Goal: Find specific page/section

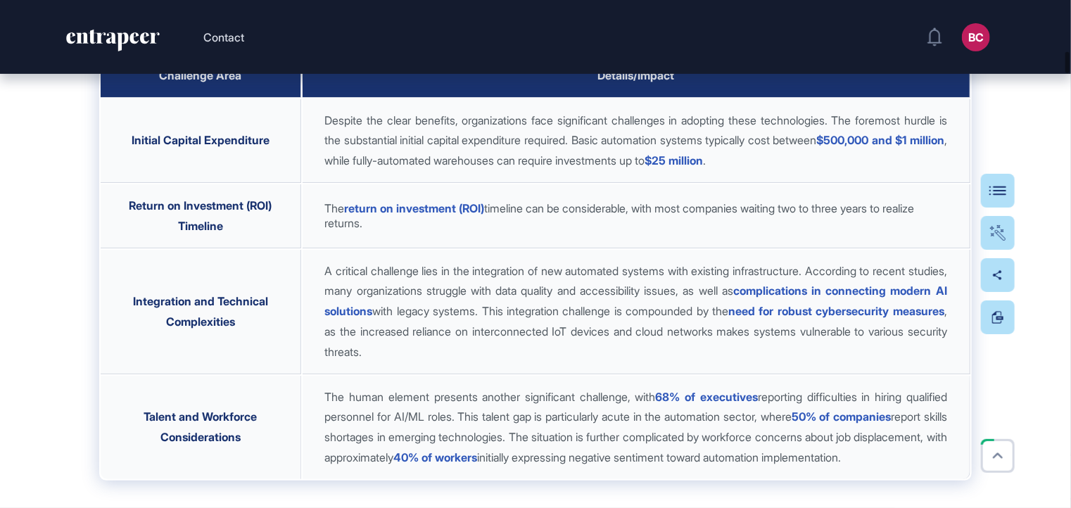
scroll to position [5983, 0]
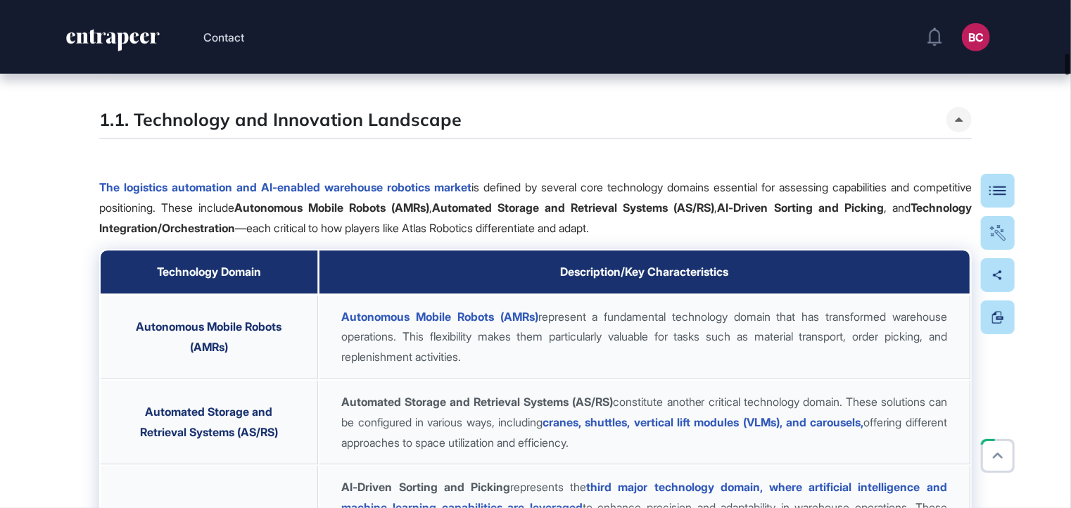
drag, startPoint x: 1071, startPoint y: 57, endPoint x: 1064, endPoint y: 82, distance: 25.4
click at [1066, 75] on div at bounding box center [1068, 64] width 4 height 21
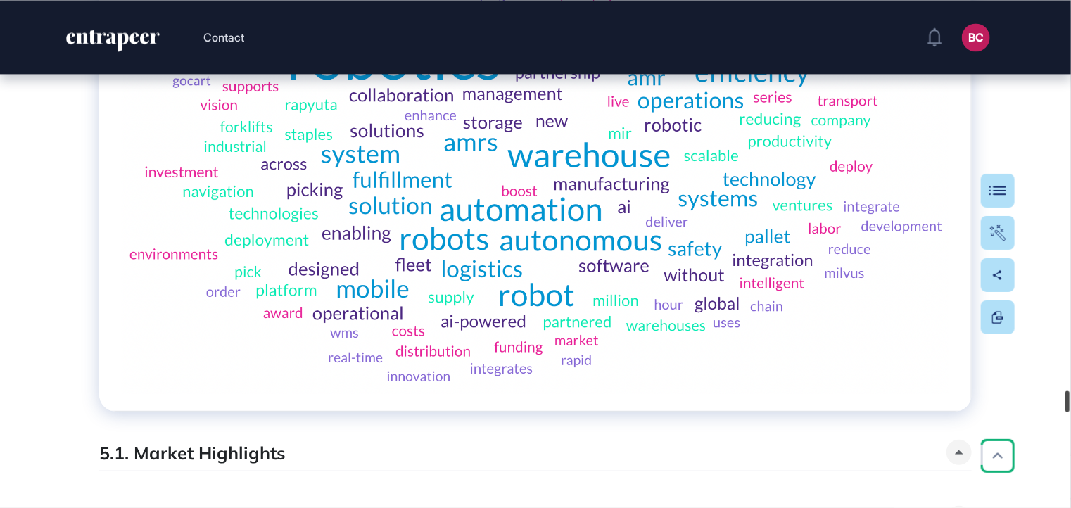
scroll to position [44473, 0]
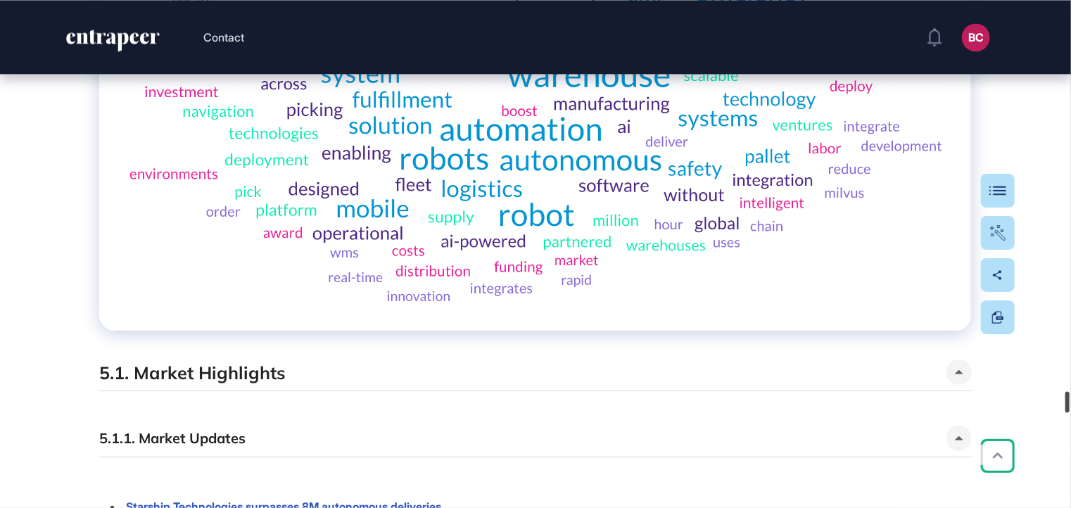
drag, startPoint x: 1067, startPoint y: 90, endPoint x: 1007, endPoint y: 398, distance: 314.2
click at [1007, 398] on div "Contact BC Admin Dashboard Dashboard Profile My Content Request More Data Edit …" at bounding box center [535, 254] width 1071 height 508
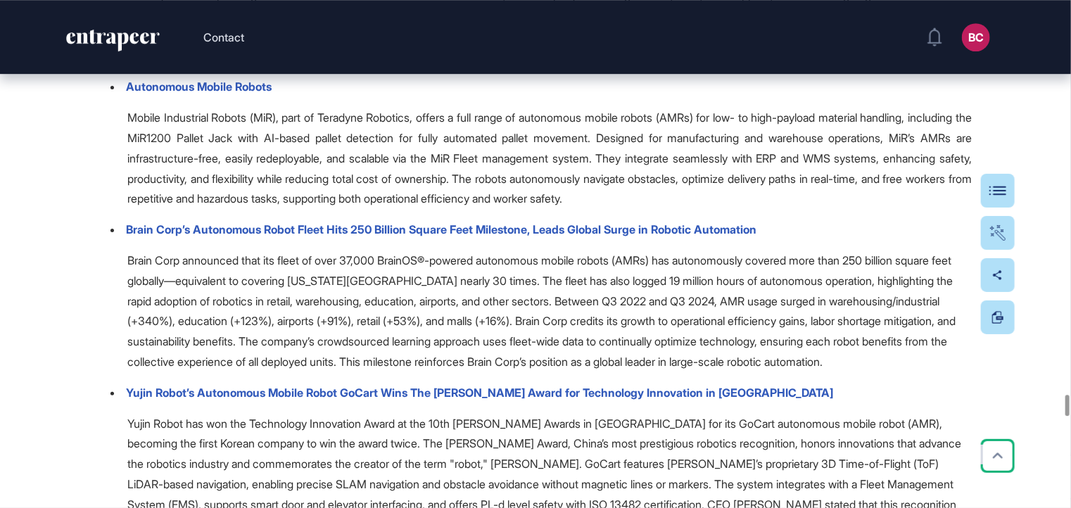
scroll to position [45037, 0]
